Goal: Task Accomplishment & Management: Manage account settings

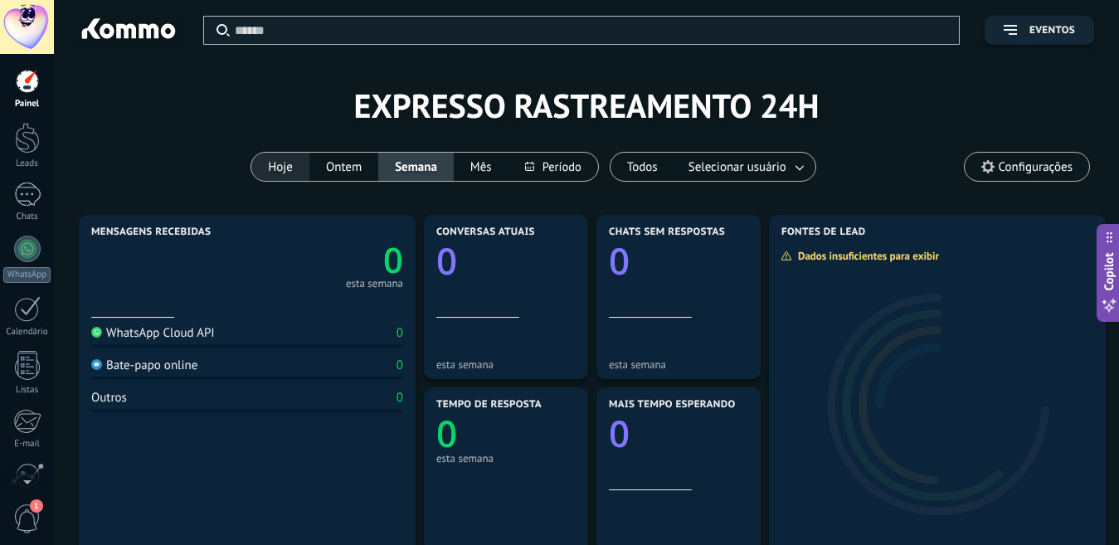
click at [272, 156] on button "Hoje" at bounding box center [280, 167] width 58 height 28
click at [350, 162] on button "Ontem" at bounding box center [343, 167] width 69 height 28
click at [414, 169] on button "Semana" at bounding box center [415, 167] width 75 height 28
click at [480, 169] on button "Mês" at bounding box center [481, 167] width 55 height 28
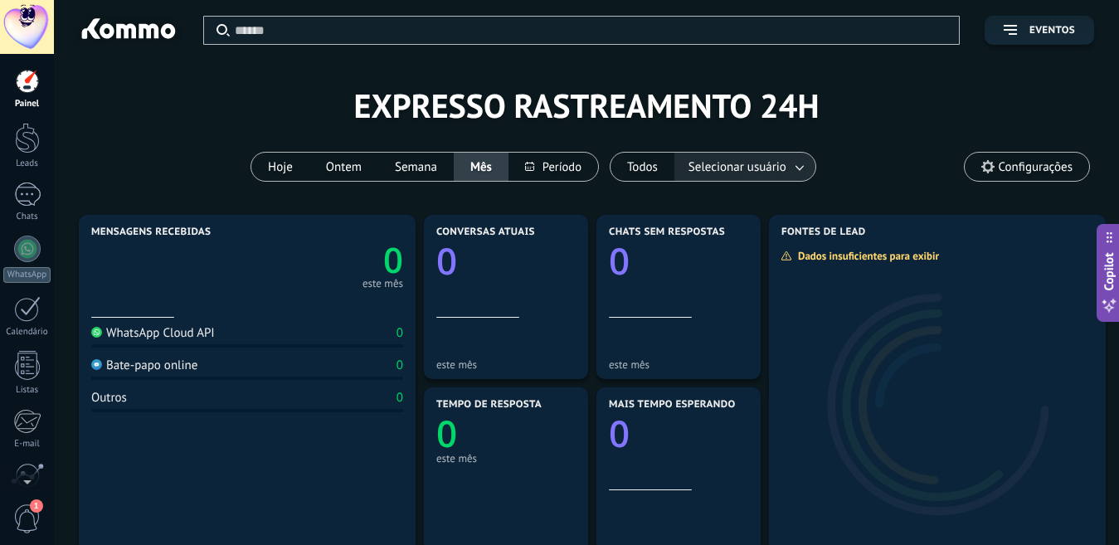
click at [757, 166] on span "Selecionar usuário" at bounding box center [737, 167] width 105 height 22
click at [648, 161] on button "Todos" at bounding box center [643, 167] width 64 height 28
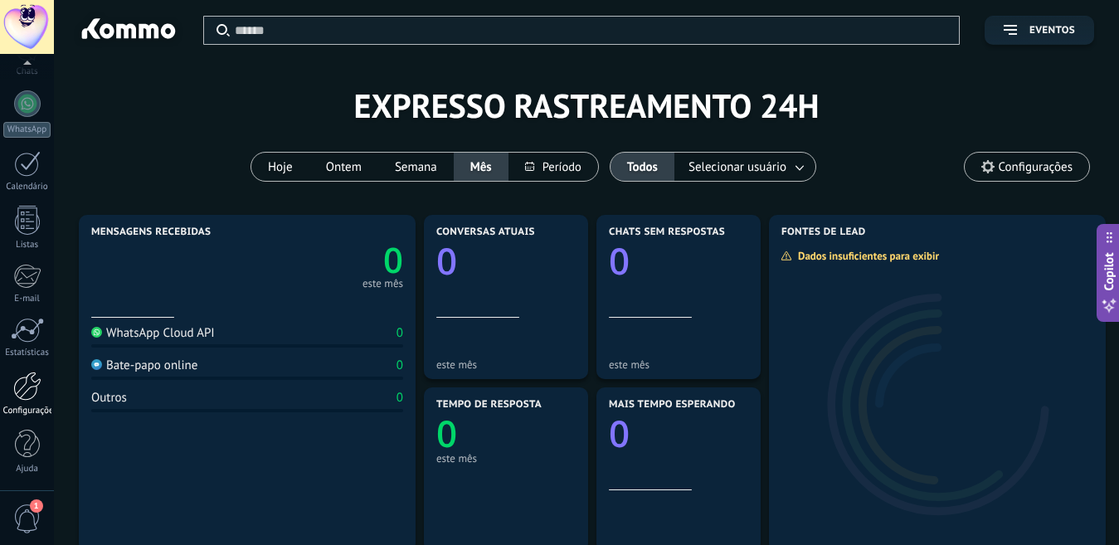
click at [30, 401] on link "Configurações" at bounding box center [27, 394] width 54 height 45
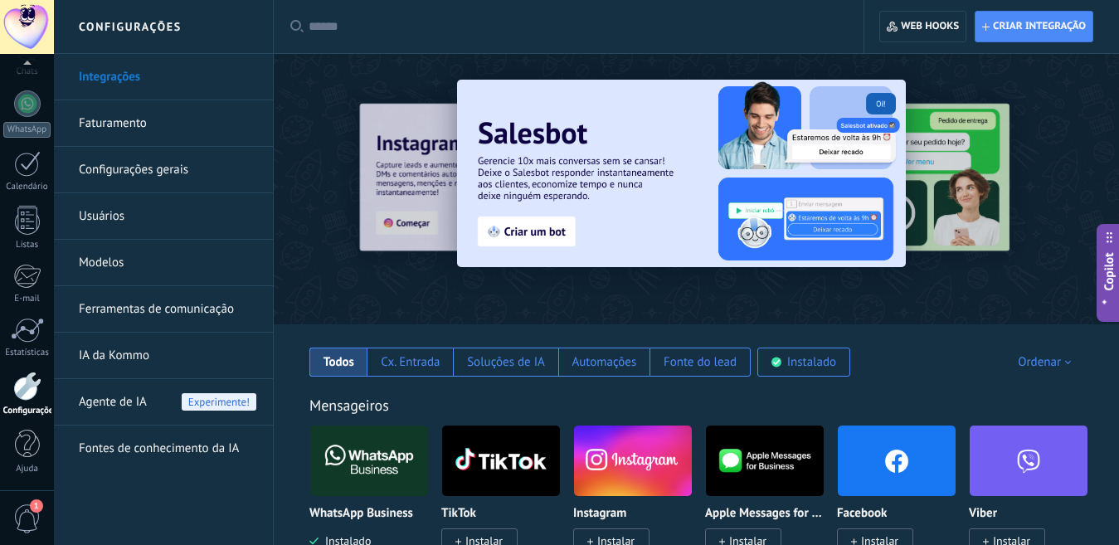
click at [137, 397] on span "Agente de IA" at bounding box center [113, 402] width 68 height 46
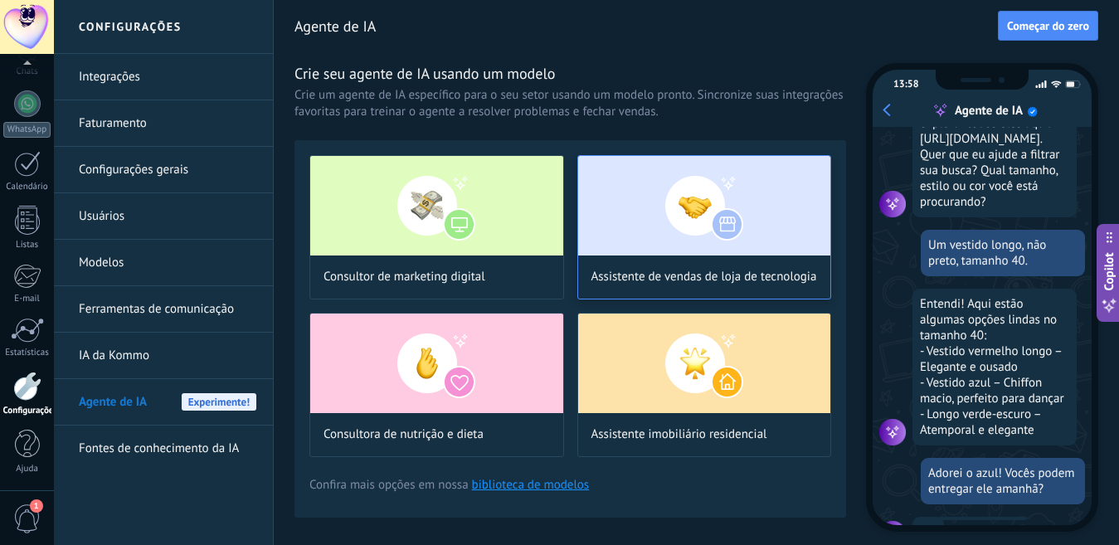
scroll to position [152, 0]
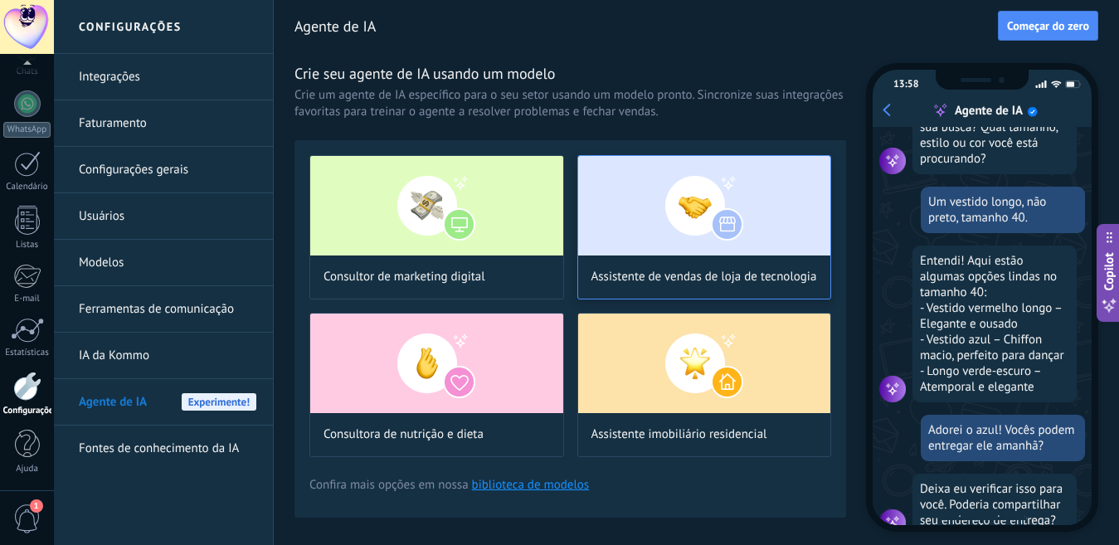
click at [712, 202] on img at bounding box center [704, 206] width 253 height 100
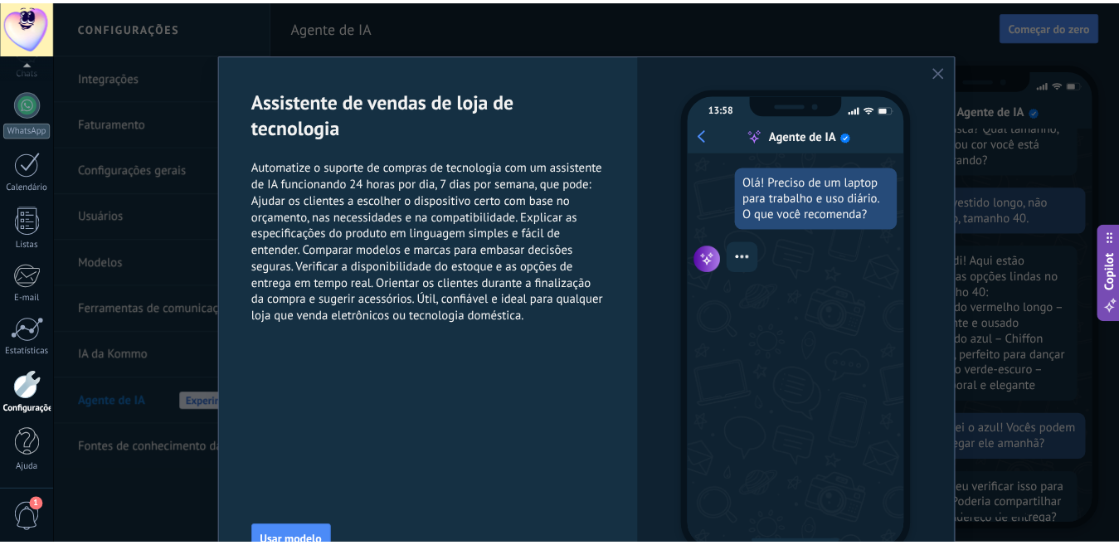
scroll to position [183, 0]
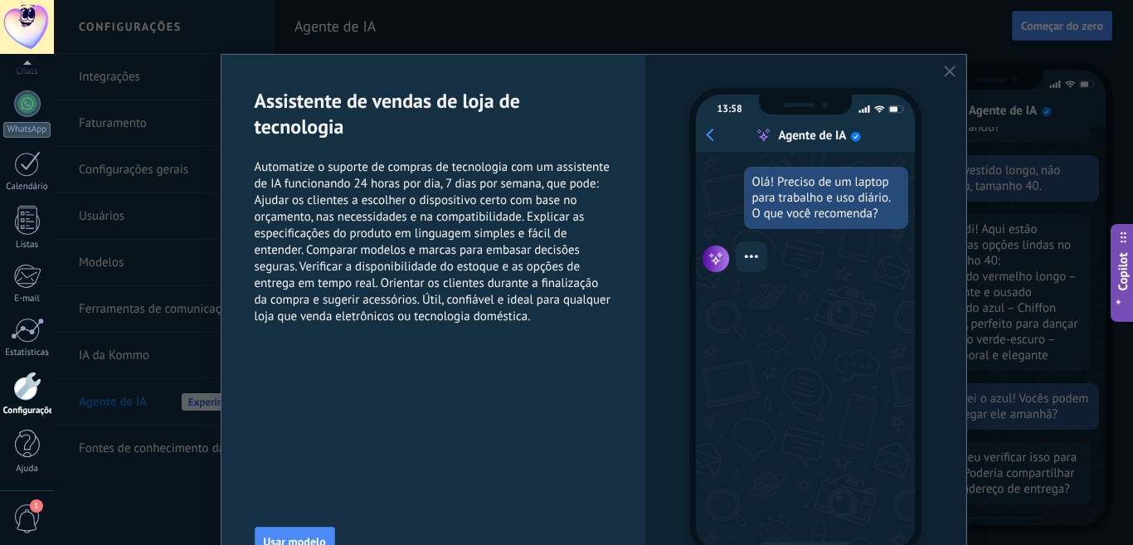
click at [947, 71] on use "button" at bounding box center [950, 72] width 12 height 12
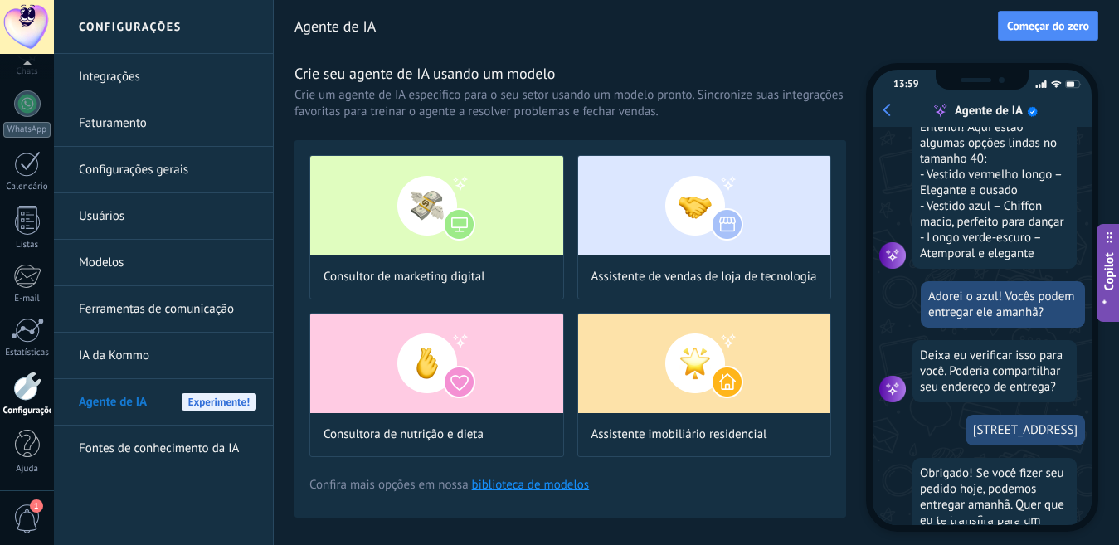
scroll to position [365, 0]
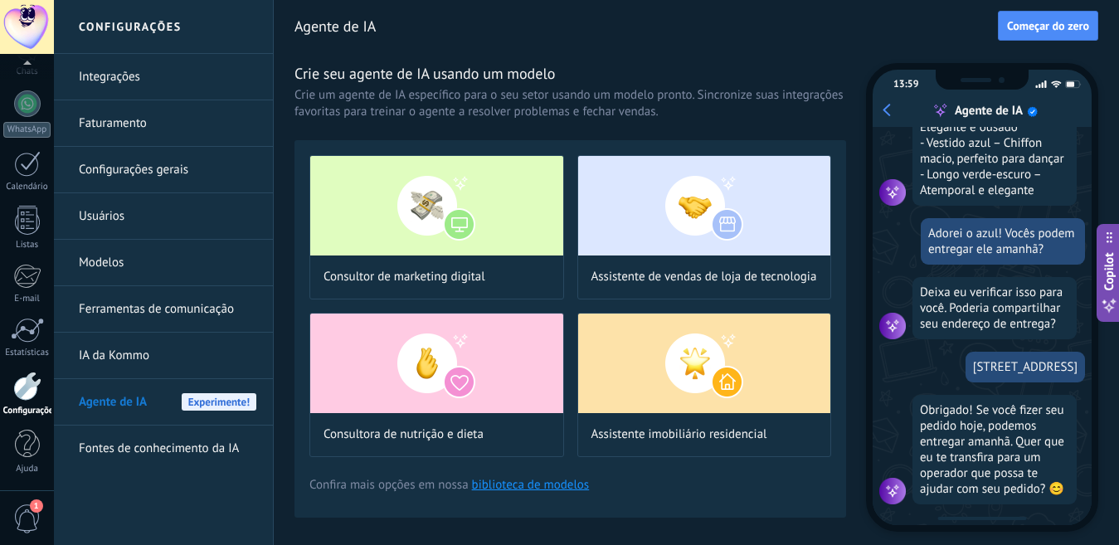
click at [185, 451] on link "Fontes de conhecimento da IA" at bounding box center [168, 449] width 178 height 46
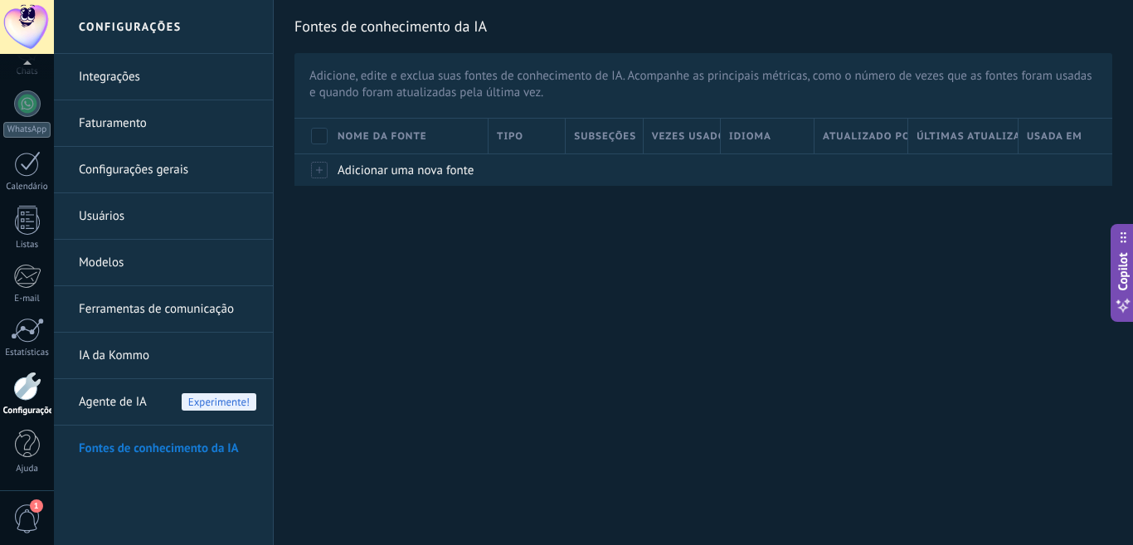
click at [18, 17] on div at bounding box center [27, 27] width 54 height 54
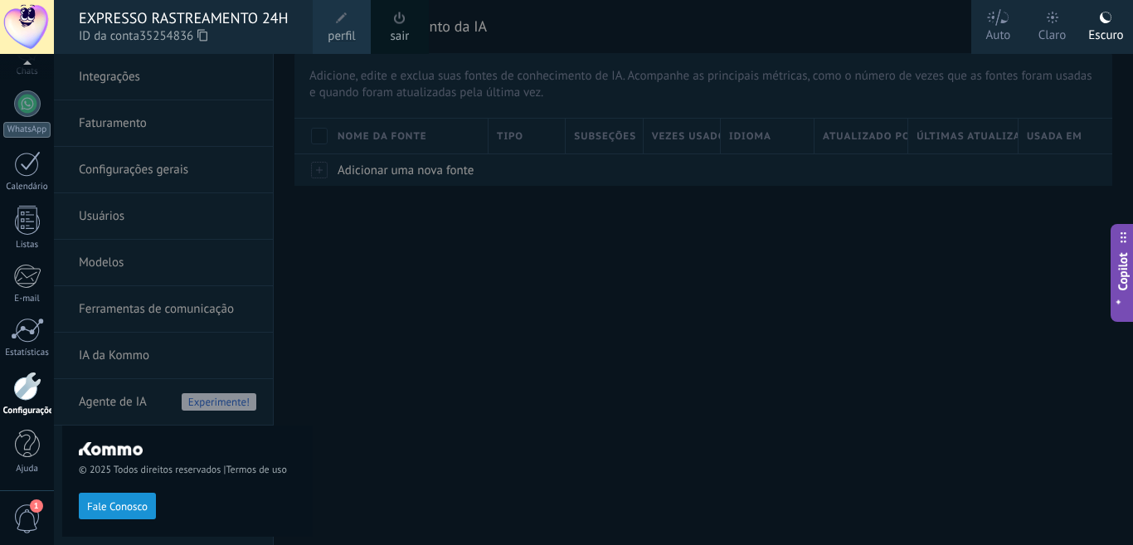
click at [184, 12] on div "EXPRESSO RASTREAMENTO 24H" at bounding box center [187, 18] width 217 height 18
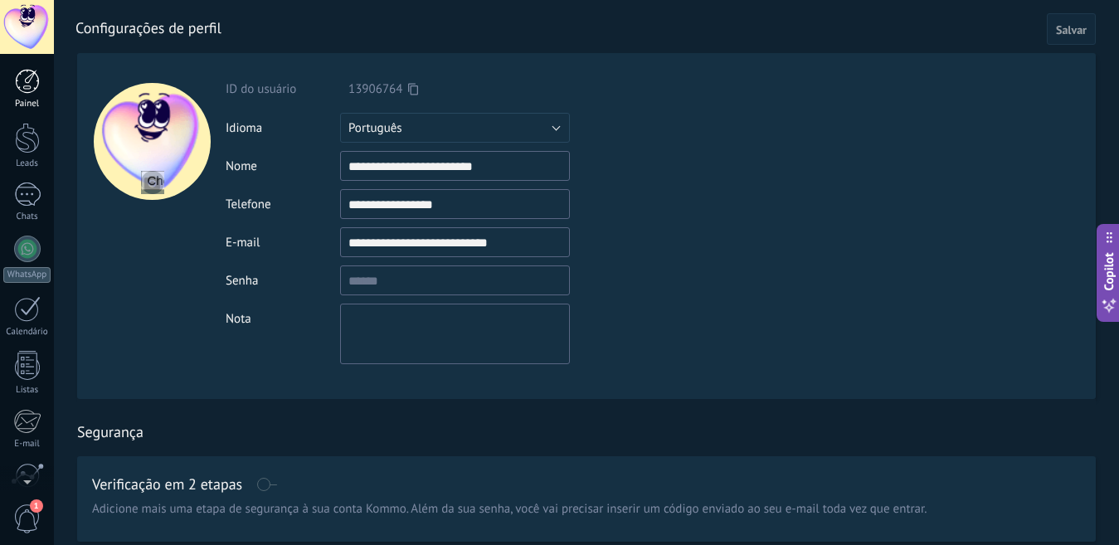
click at [29, 79] on div at bounding box center [27, 81] width 25 height 25
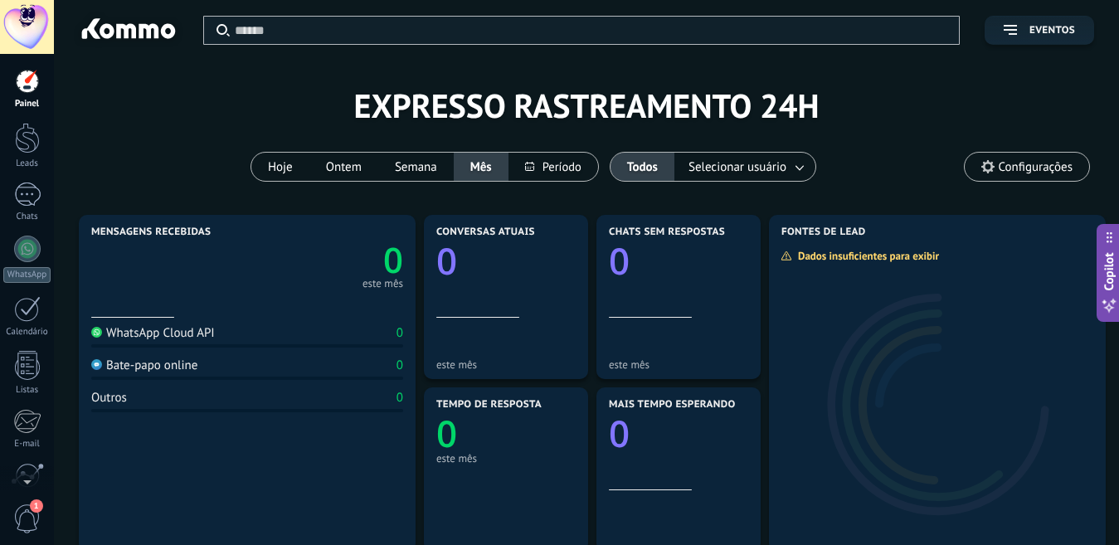
click at [29, 79] on div at bounding box center [27, 81] width 25 height 25
